Goal: Task Accomplishment & Management: Manage account settings

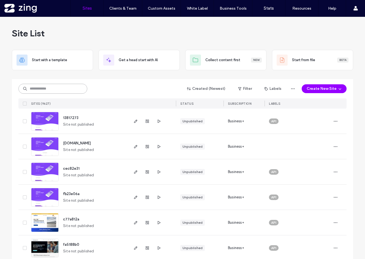
click at [59, 86] on input at bounding box center [52, 89] width 69 height 10
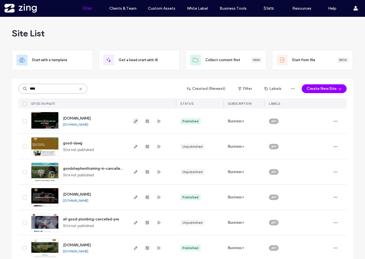
type input "****"
click at [135, 122] on icon "button" at bounding box center [135, 121] width 4 height 4
drag, startPoint x: 58, startPoint y: 89, endPoint x: 12, endPoint y: 88, distance: 45.7
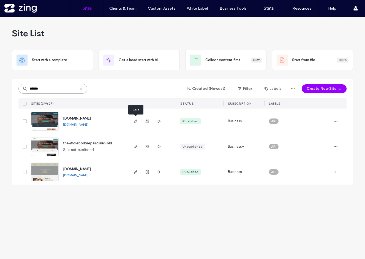
type input "******"
click at [133, 120] on span "button" at bounding box center [135, 121] width 7 height 7
drag, startPoint x: 54, startPoint y: 89, endPoint x: 23, endPoint y: 89, distance: 31.1
click at [23, 89] on div "******" at bounding box center [52, 89] width 69 height 10
drag, startPoint x: 51, startPoint y: 88, endPoint x: 11, endPoint y: 88, distance: 40.5
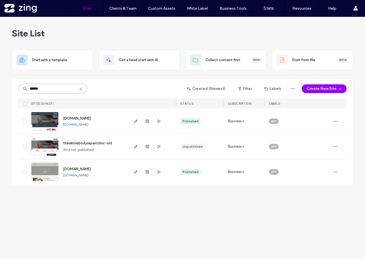
click at [11, 88] on div "Site List Start with a template Get a head start with AI Collect content first …" at bounding box center [182, 138] width 365 height 242
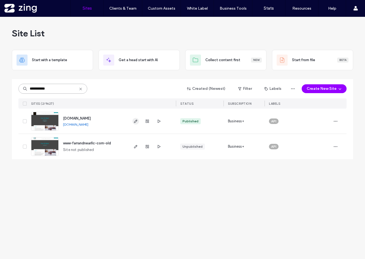
type input "**********"
click at [134, 120] on icon "button" at bounding box center [135, 121] width 4 height 4
drag, startPoint x: 53, startPoint y: 88, endPoint x: 5, endPoint y: 87, distance: 48.4
click at [5, 87] on div "**********" at bounding box center [182, 138] width 365 height 242
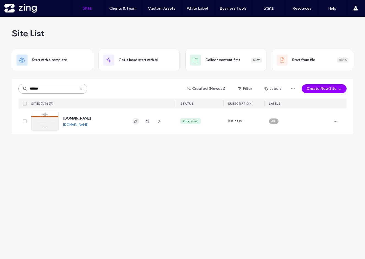
type input "******"
click at [135, 120] on icon "button" at bounding box center [135, 121] width 4 height 4
drag, startPoint x: 56, startPoint y: 88, endPoint x: 16, endPoint y: 88, distance: 40.7
click at [16, 88] on div "****** Created (Newest) Filter Labels Create New Site SITES (1/9627) STATUS SUB…" at bounding box center [182, 106] width 341 height 55
type input "*******"
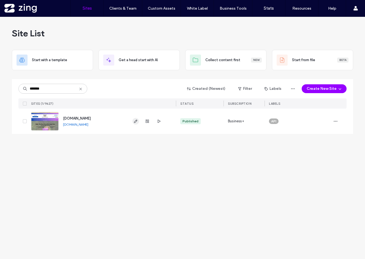
click at [136, 121] on use "button" at bounding box center [135, 120] width 3 height 3
drag, startPoint x: 55, startPoint y: 89, endPoint x: 13, endPoint y: 88, distance: 41.6
click at [13, 88] on div "******* Created (Newest) Filter Labels Create New Site SITES (1/9627) STATUS SU…" at bounding box center [182, 106] width 341 height 55
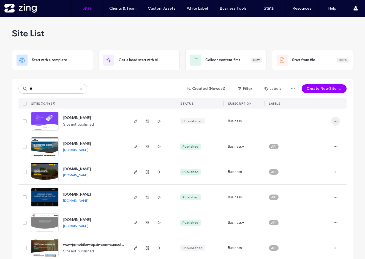
click at [332, 124] on span "button" at bounding box center [335, 121] width 9 height 9
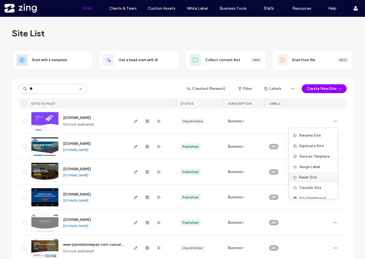
scroll to position [18, 0]
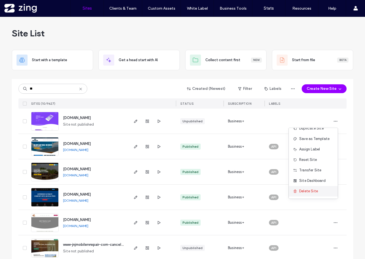
click at [304, 193] on span "Delete Site" at bounding box center [308, 191] width 19 height 6
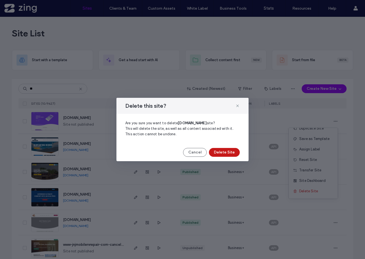
click at [224, 149] on button "Delete Site" at bounding box center [224, 152] width 31 height 9
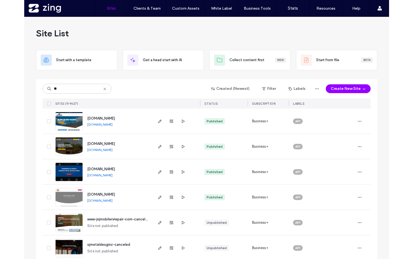
scroll to position [0, 0]
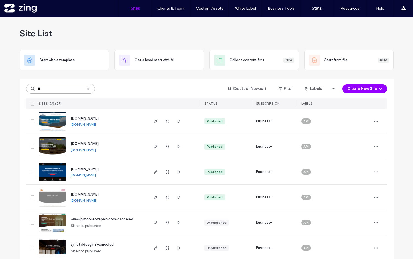
drag, startPoint x: 58, startPoint y: 88, endPoint x: 27, endPoint y: 88, distance: 31.4
click at [27, 88] on input "**" at bounding box center [60, 89] width 69 height 10
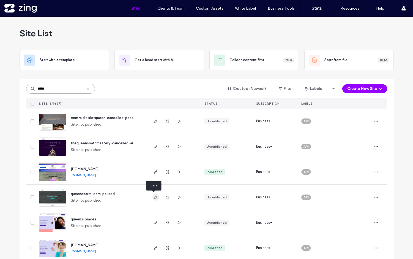
type input "*****"
click at [152, 194] on span "button" at bounding box center [155, 197] width 7 height 7
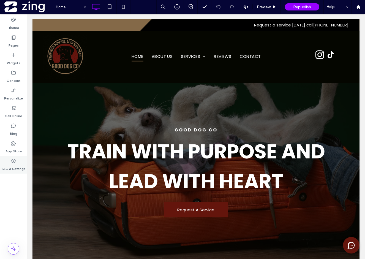
click at [11, 160] on icon at bounding box center [14, 161] width 6 height 6
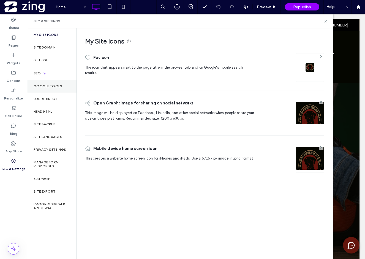
click at [52, 87] on label "Google Tools" at bounding box center [48, 86] width 29 height 4
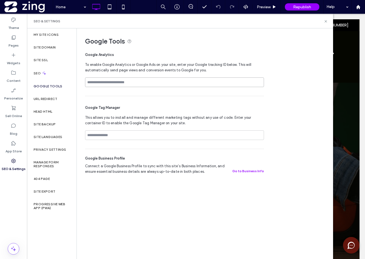
click at [132, 78] on input at bounding box center [174, 82] width 179 height 10
paste input "**********"
type input "**********"
click at [304, 73] on div "**********" at bounding box center [203, 104] width 252 height 152
click at [325, 20] on icon at bounding box center [326, 21] width 4 height 4
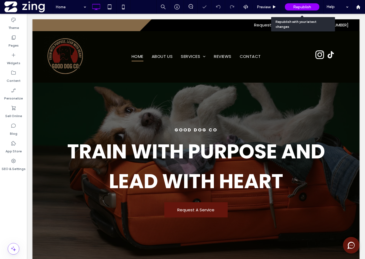
click at [304, 7] on span "Republish" at bounding box center [302, 7] width 18 height 5
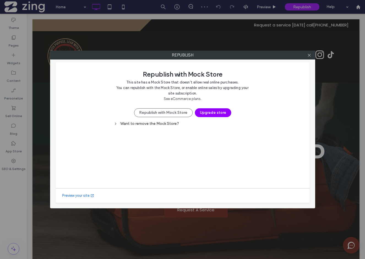
click at [166, 107] on div "Republish with Mock Store This site has a Mock Store that doesn't allow real on…" at bounding box center [183, 93] width 138 height 48
click at [165, 110] on button "Republish with Mock Store" at bounding box center [163, 112] width 59 height 9
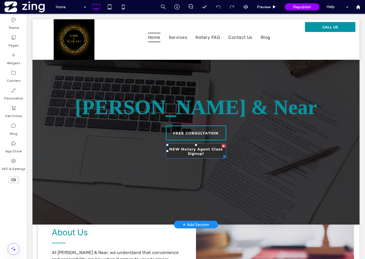
click at [206, 152] on span "NEW Notary Agent Class Signup!" at bounding box center [196, 151] width 58 height 14
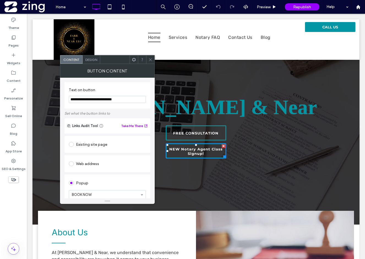
click at [150, 58] on icon at bounding box center [150, 60] width 4 height 4
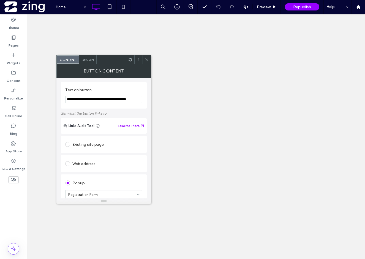
click at [110, 187] on section "Registration Form" at bounding box center [103, 194] width 77 height 14
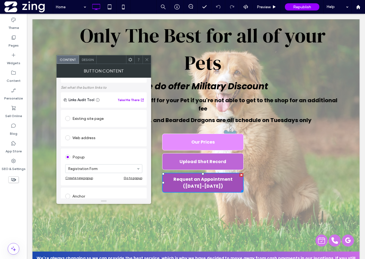
scroll to position [162, 0]
click at [114, 149] on div "Existing site page Web address Popup BOOK NOW Registration Form Shot Record TES…" at bounding box center [104, 195] width 86 height 173
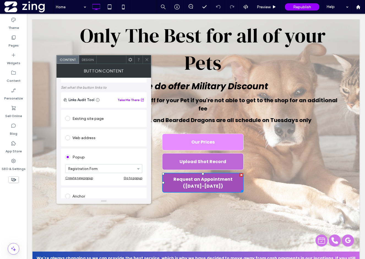
click at [147, 61] on icon at bounding box center [147, 60] width 4 height 4
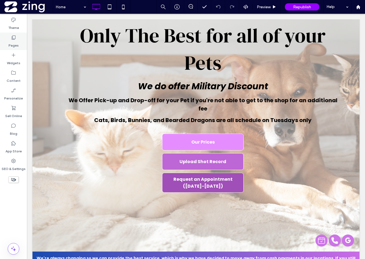
click at [16, 43] on label "Pages" at bounding box center [14, 44] width 10 height 8
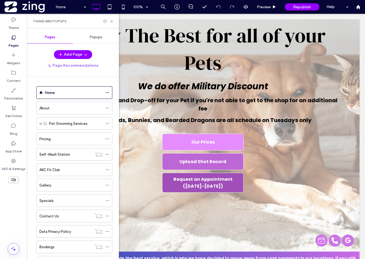
click at [89, 37] on div "Popups" at bounding box center [96, 37] width 46 height 12
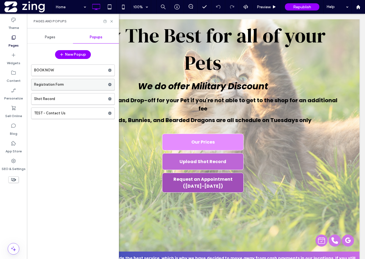
click at [67, 84] on label "Registration Form" at bounding box center [71, 84] width 74 height 11
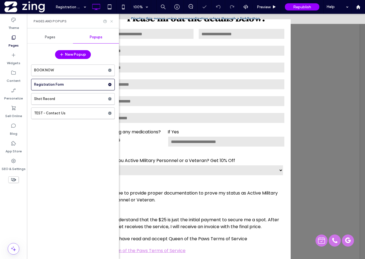
click at [111, 21] on use at bounding box center [111, 21] width 2 height 2
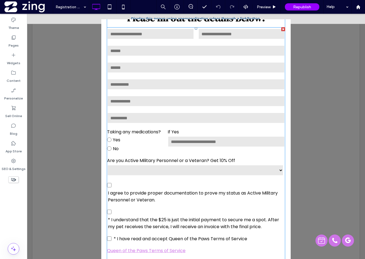
click at [201, 106] on input "text" at bounding box center [196, 100] width 178 height 11
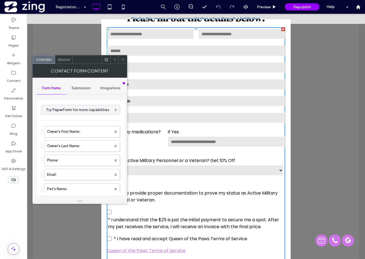
click at [123, 61] on icon at bounding box center [123, 60] width 4 height 4
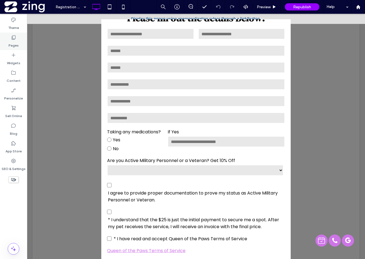
click at [9, 40] on label "Pages" at bounding box center [14, 44] width 10 height 8
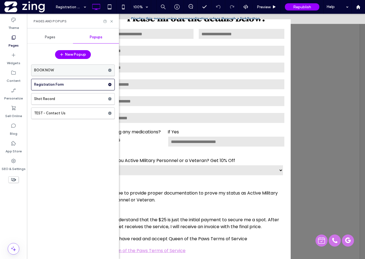
click at [48, 69] on label "BOOK NOW" at bounding box center [71, 70] width 74 height 11
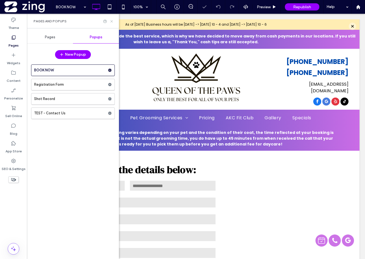
click at [111, 21] on icon at bounding box center [112, 21] width 4 height 4
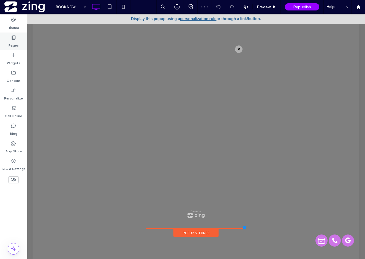
click at [18, 42] on label "Pages" at bounding box center [14, 44] width 10 height 8
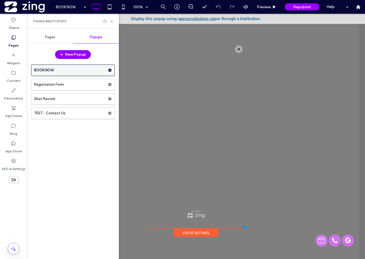
click at [55, 68] on label "BOOK NOW" at bounding box center [71, 70] width 74 height 11
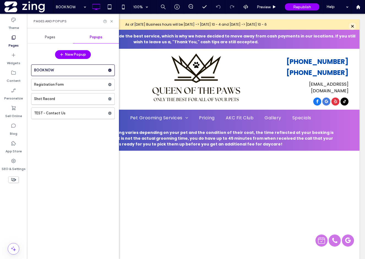
click at [48, 37] on div at bounding box center [182, 129] width 365 height 259
click at [46, 38] on span "Pages" at bounding box center [50, 37] width 10 height 4
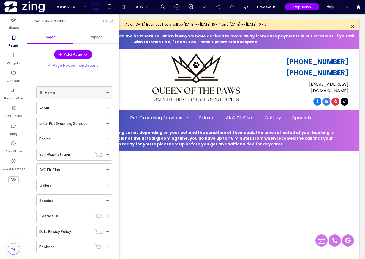
click at [64, 97] on div "Home" at bounding box center [74, 92] width 58 height 12
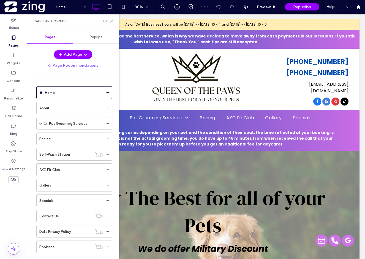
click at [111, 22] on icon at bounding box center [112, 21] width 4 height 4
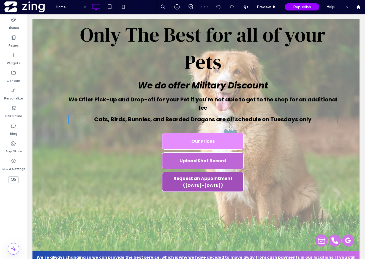
scroll to position [176, 0]
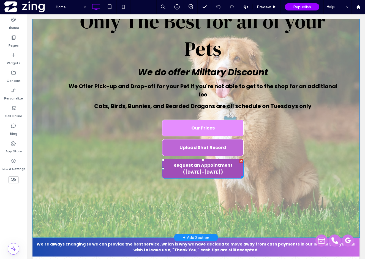
click at [194, 171] on span "Request an Appointment (Wednesday-Saturday)" at bounding box center [202, 169] width 81 height 14
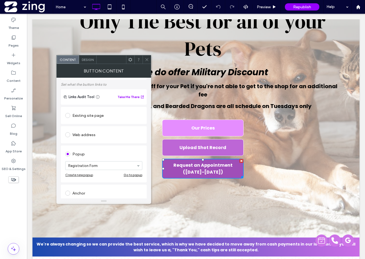
scroll to position [33, 0]
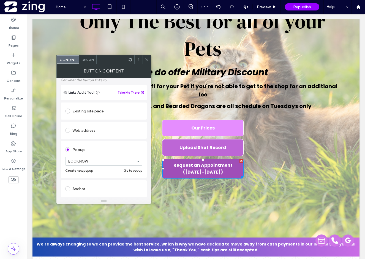
click at [148, 58] on icon at bounding box center [147, 60] width 4 height 4
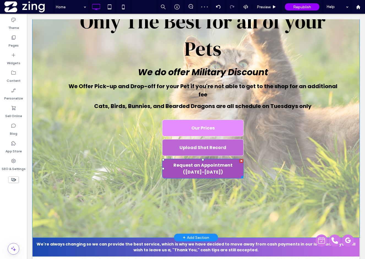
click at [196, 163] on span "Request an Appointment (Wednesday-Saturday)" at bounding box center [202, 169] width 81 height 14
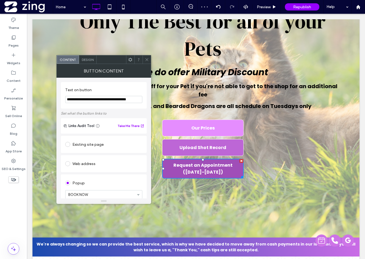
click at [147, 58] on icon at bounding box center [147, 60] width 4 height 4
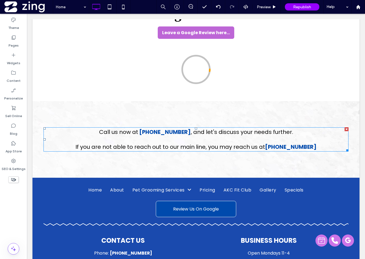
scroll to position [1272, 0]
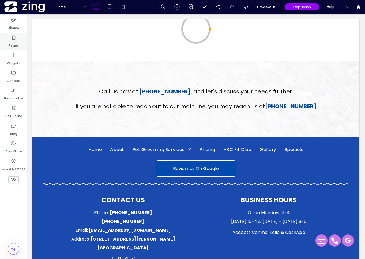
click at [8, 41] on div "Pages" at bounding box center [13, 41] width 27 height 18
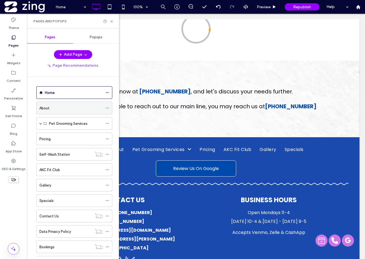
click at [57, 107] on div "About" at bounding box center [70, 108] width 63 height 6
click at [112, 21] on use at bounding box center [111, 21] width 2 height 2
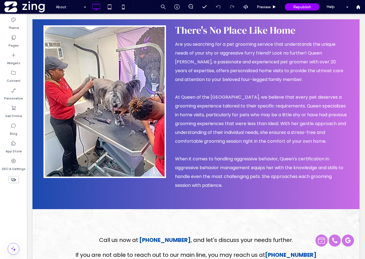
scroll to position [1017, 0]
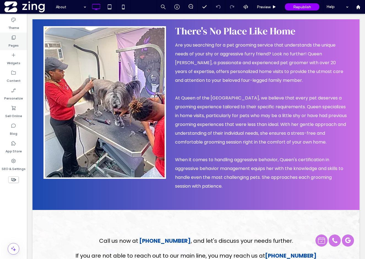
click at [15, 39] on icon at bounding box center [14, 38] width 6 height 6
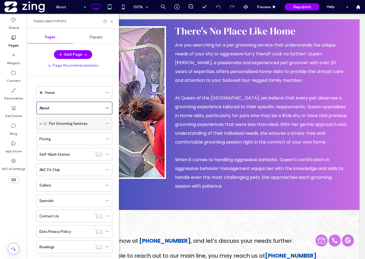
click at [67, 126] on label "Pet Grooming Services" at bounding box center [68, 124] width 39 height 10
click at [54, 139] on div "Pricing" at bounding box center [70, 139] width 63 height 6
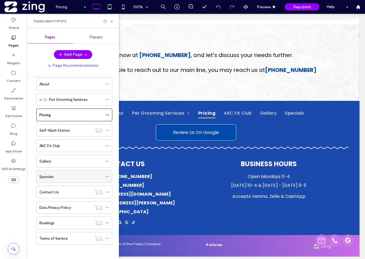
scroll to position [21, 0]
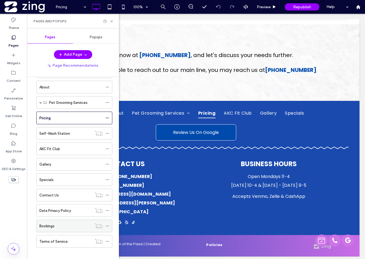
click at [72, 229] on div "Bookings" at bounding box center [65, 226] width 53 height 12
click at [110, 21] on icon at bounding box center [112, 21] width 4 height 4
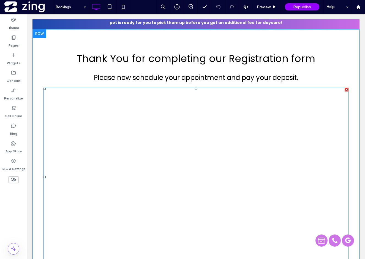
scroll to position [123, 0]
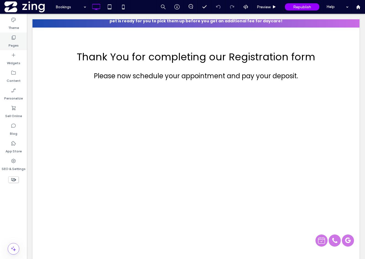
click at [16, 41] on label "Pages" at bounding box center [14, 44] width 10 height 8
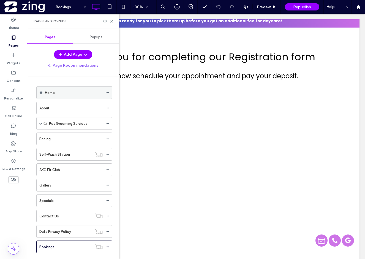
click at [69, 95] on div "Home" at bounding box center [74, 92] width 58 height 12
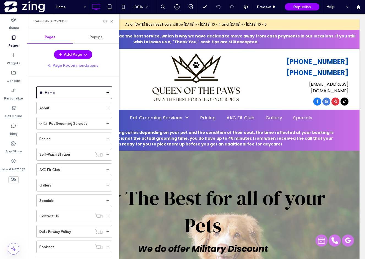
scroll to position [0, 0]
click at [308, 0] on div "Republish" at bounding box center [302, 7] width 34 height 14
click at [305, 5] on span "Republish" at bounding box center [302, 7] width 18 height 5
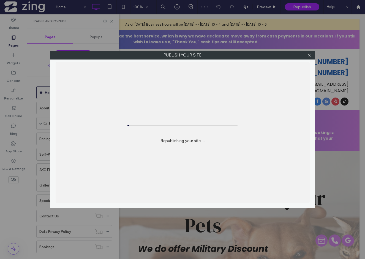
click at [111, 21] on div "Publish your site Republishing your site ..." at bounding box center [182, 129] width 365 height 259
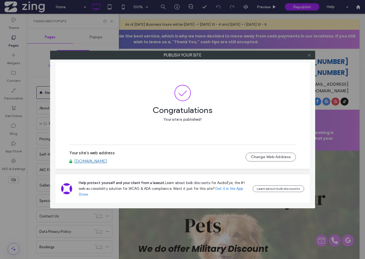
click at [311, 53] on icon at bounding box center [309, 55] width 4 height 4
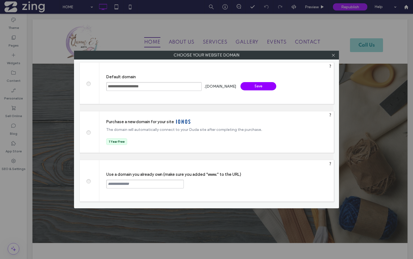
click at [152, 185] on input "text" at bounding box center [145, 183] width 78 height 9
click at [147, 185] on input "text" at bounding box center [145, 183] width 78 height 9
type input "**********"
click at [204, 181] on div "Continue" at bounding box center [205, 183] width 36 height 8
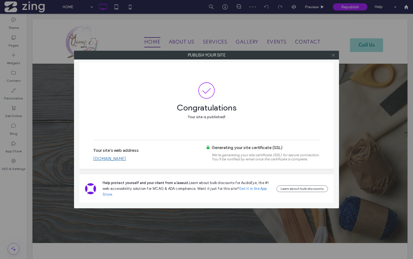
click at [334, 53] on span at bounding box center [333, 55] width 4 height 8
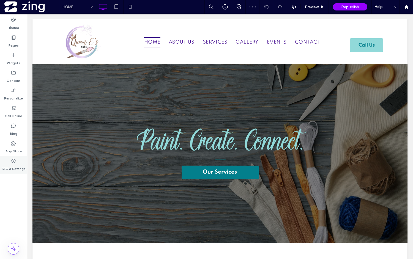
click at [22, 166] on label "SEO & Settings" at bounding box center [14, 167] width 24 height 8
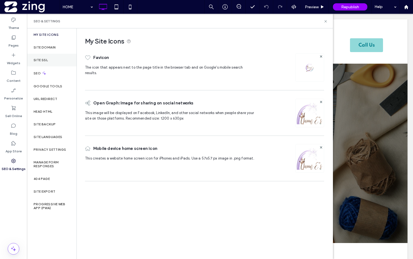
click at [52, 60] on div "Site SSL" at bounding box center [52, 60] width 50 height 13
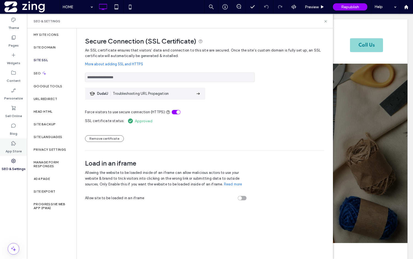
click at [17, 155] on div "App Store" at bounding box center [13, 147] width 27 height 18
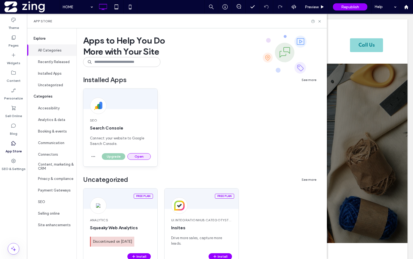
click at [137, 159] on button "Open" at bounding box center [138, 156] width 23 height 7
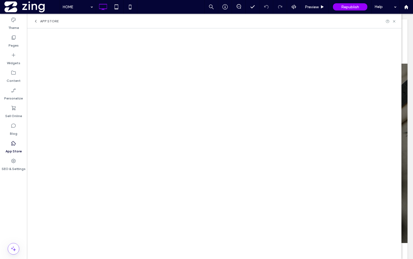
click at [393, 18] on div "App Store" at bounding box center [214, 21] width 375 height 15
click at [393, 21] on icon at bounding box center [394, 21] width 4 height 4
